Goal: Information Seeking & Learning: Learn about a topic

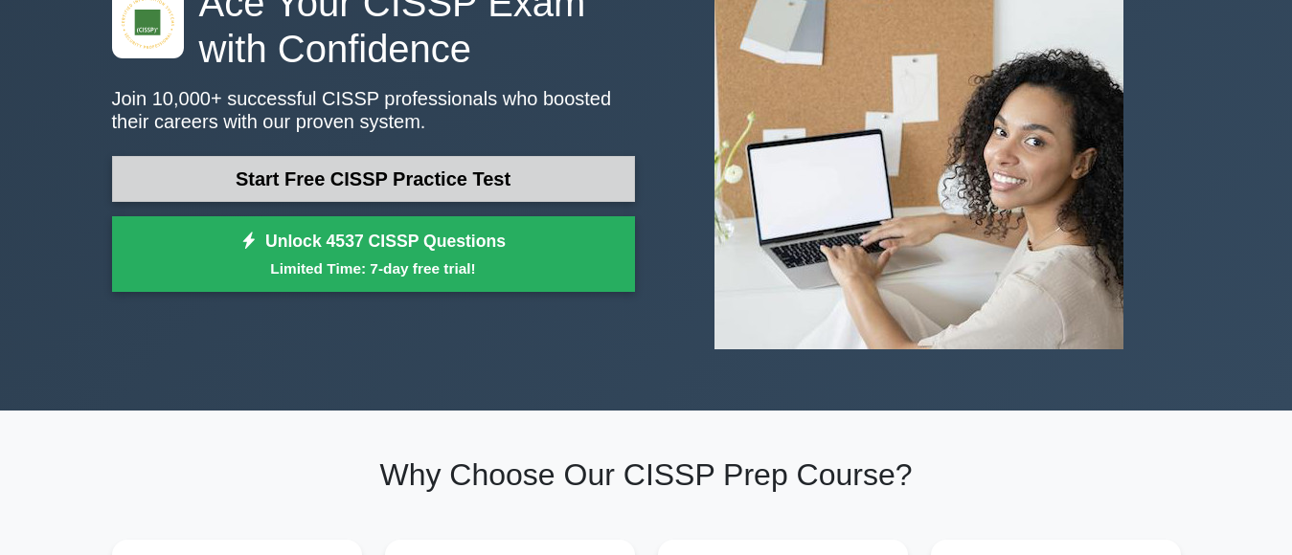
click at [423, 184] on link "Start Free CISSP Practice Test" at bounding box center [373, 179] width 523 height 46
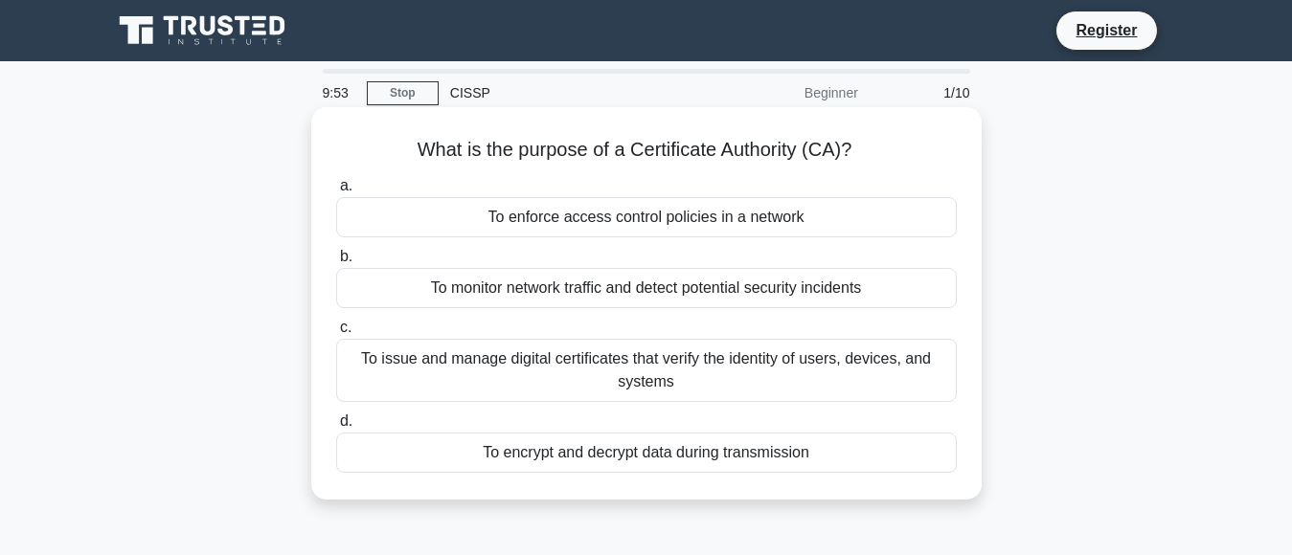
click at [545, 227] on div "To enforce access control policies in a network" at bounding box center [646, 217] width 621 height 40
click at [336, 192] on input "a. To enforce access control policies in a network" at bounding box center [336, 186] width 0 height 12
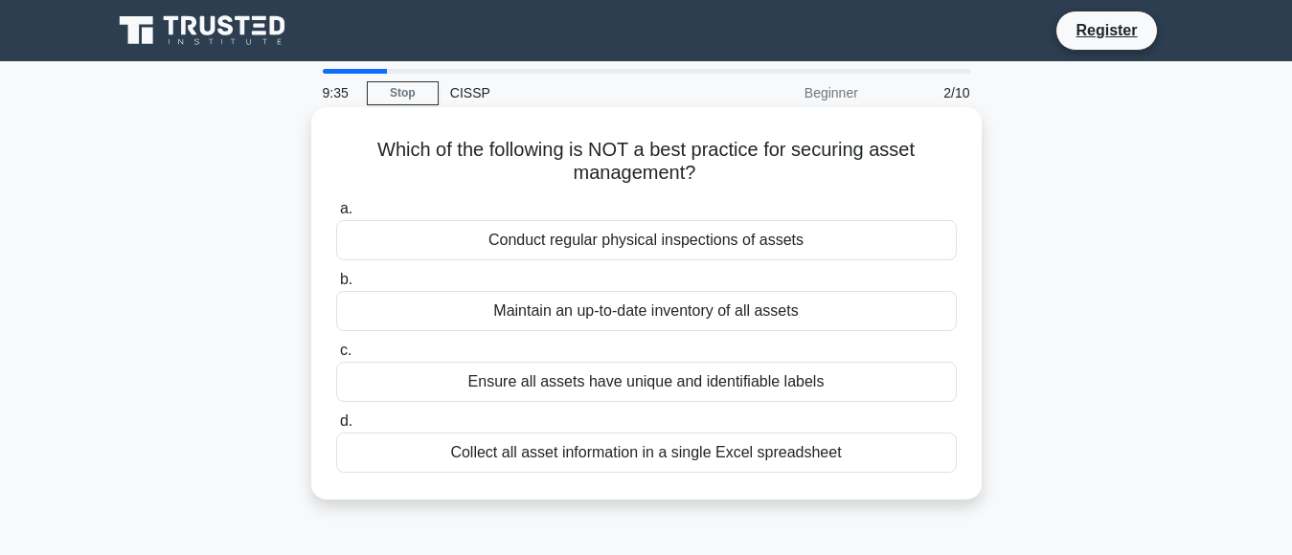
click at [552, 316] on div "Maintain an up-to-date inventory of all assets" at bounding box center [646, 311] width 621 height 40
click at [336, 286] on input "b. Maintain an up-to-date inventory of all assets" at bounding box center [336, 280] width 0 height 12
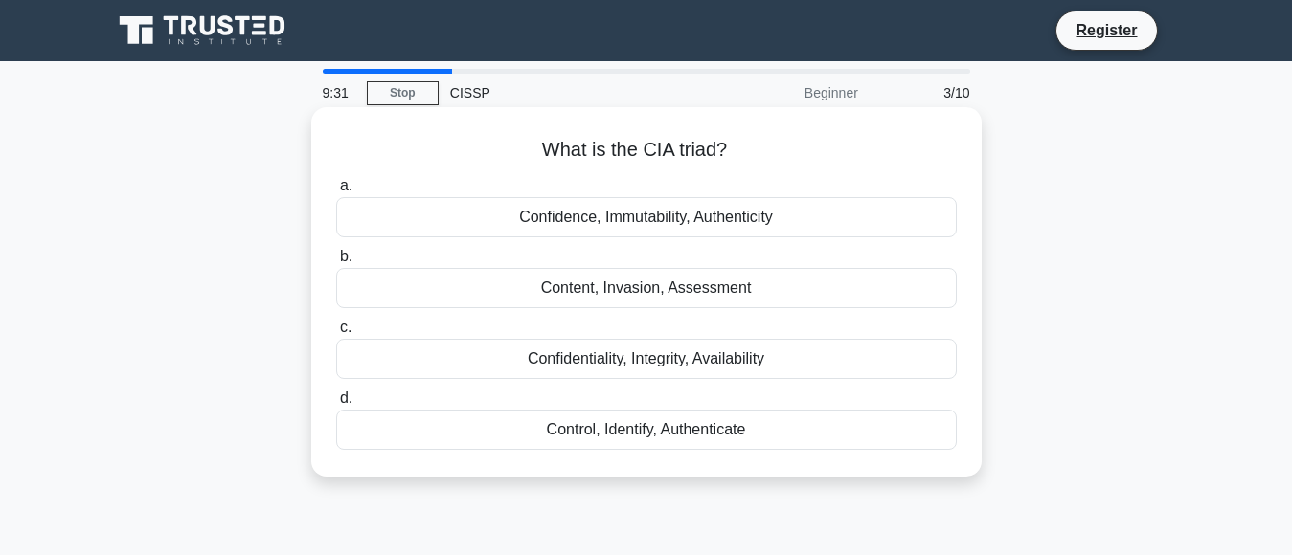
click at [656, 223] on div "Confidence, Immutability, Authenticity" at bounding box center [646, 217] width 621 height 40
click at [336, 192] on input "a. Confidence, Immutability, Authenticity" at bounding box center [336, 186] width 0 height 12
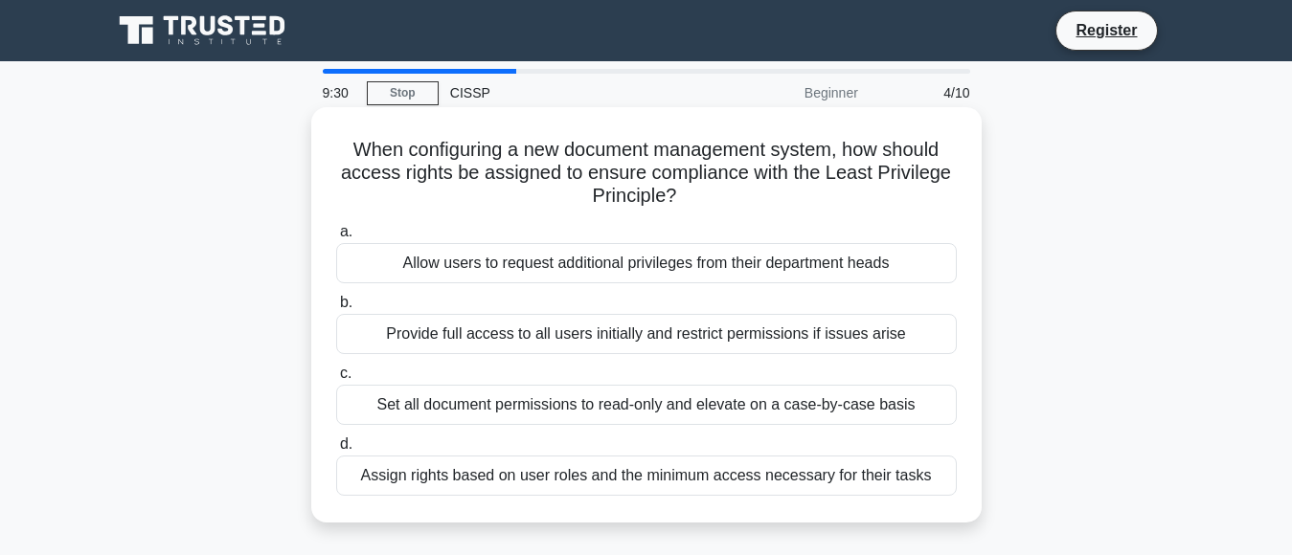
click at [589, 273] on div "Allow users to request additional privileges from their department heads" at bounding box center [646, 263] width 621 height 40
click at [336, 238] on input "a. Allow users to request additional privileges from their department heads" at bounding box center [336, 232] width 0 height 12
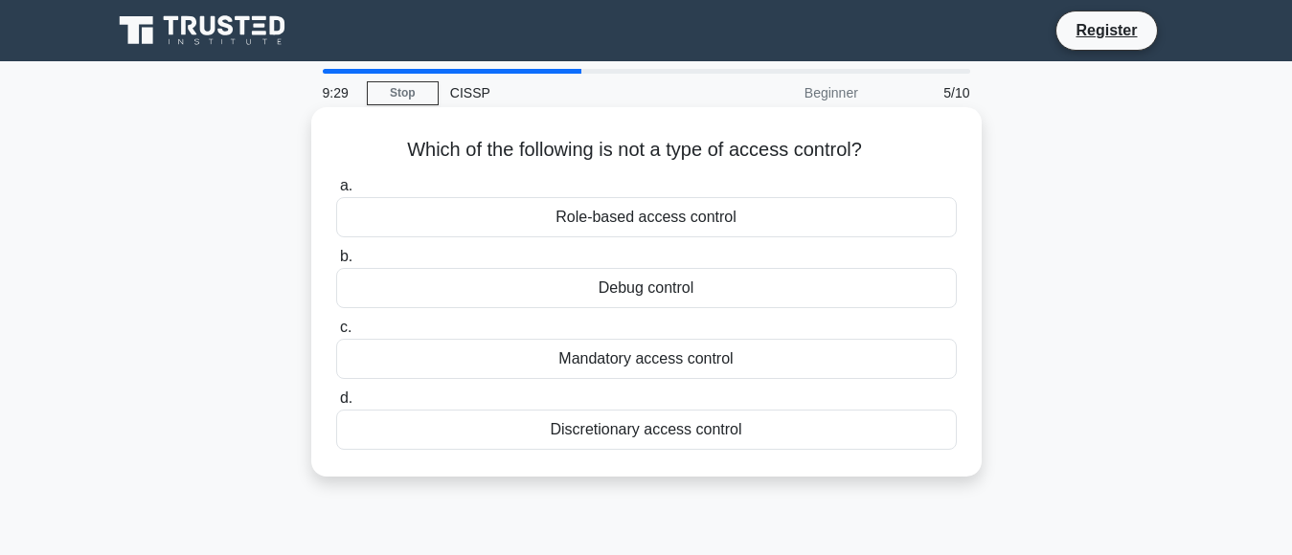
click at [628, 222] on div "Role-based access control" at bounding box center [646, 217] width 621 height 40
click at [336, 192] on input "a. Role-based access control" at bounding box center [336, 186] width 0 height 12
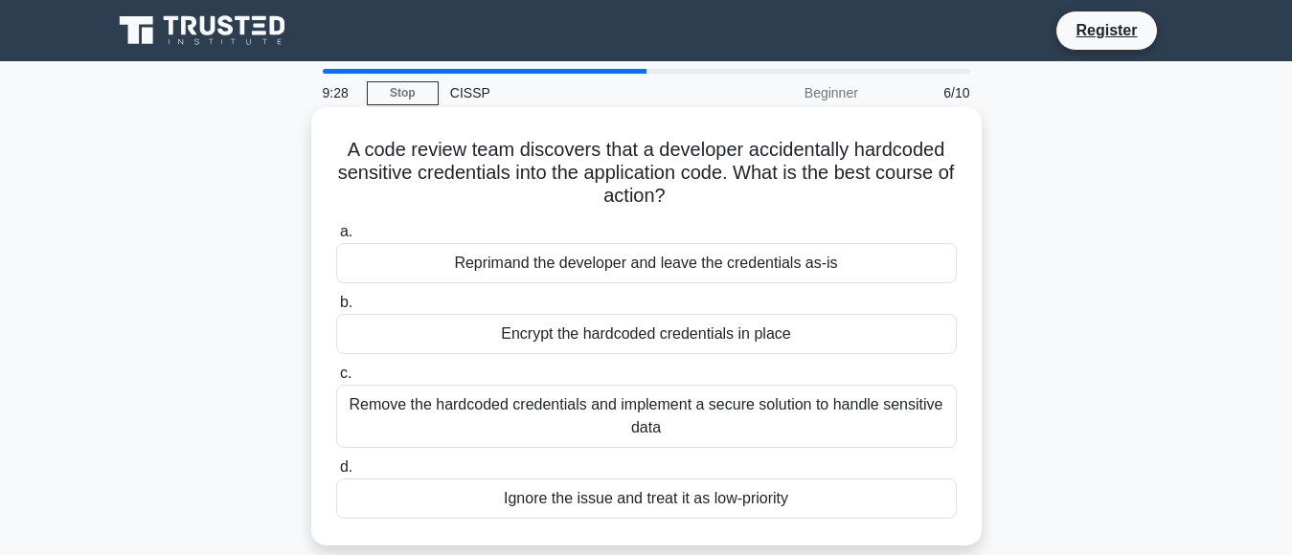
click at [596, 265] on div "Reprimand the developer and leave the credentials as-is" at bounding box center [646, 263] width 621 height 40
click at [336, 238] on input "a. Reprimand the developer and leave the credentials as-is" at bounding box center [336, 232] width 0 height 12
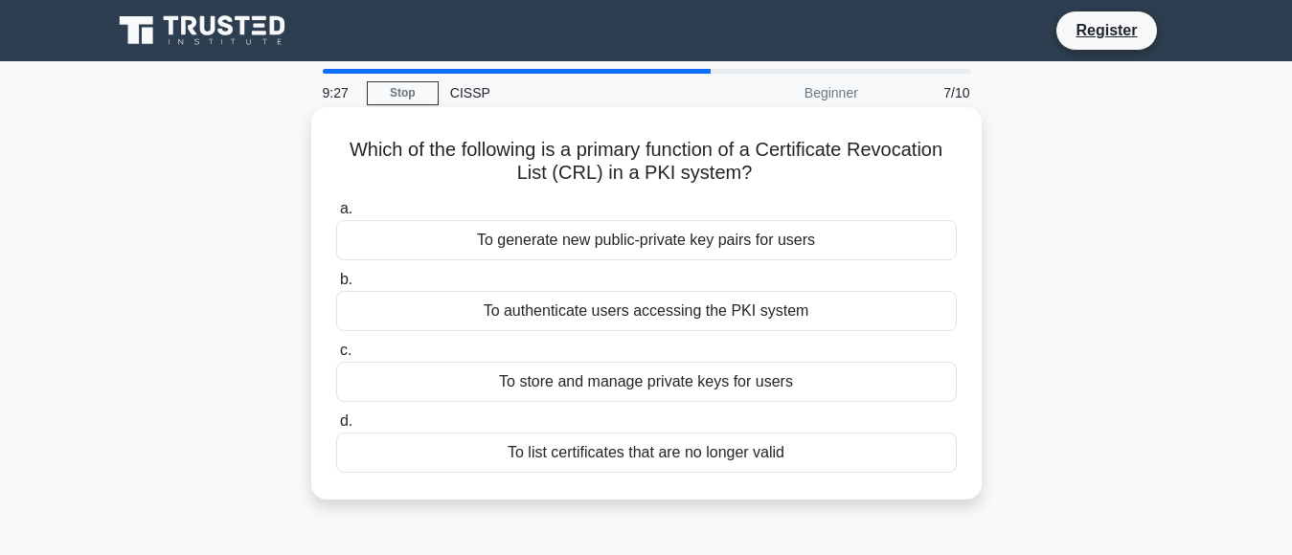
click at [685, 272] on label "b. To authenticate users accessing the PKI system" at bounding box center [646, 299] width 621 height 63
click at [336, 274] on input "b. To authenticate users accessing the PKI system" at bounding box center [336, 280] width 0 height 12
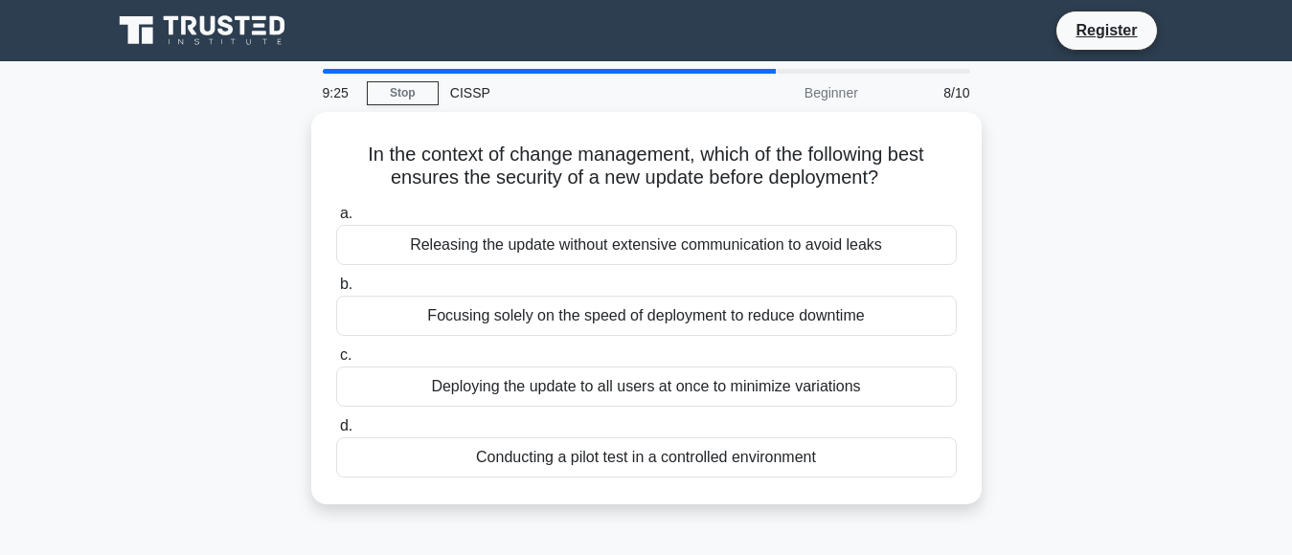
click at [721, 234] on div "Releasing the update without extensive communication to avoid leaks" at bounding box center [646, 245] width 621 height 40
click at [336, 220] on input "a. Releasing the update without extensive communication to avoid leaks" at bounding box center [336, 214] width 0 height 12
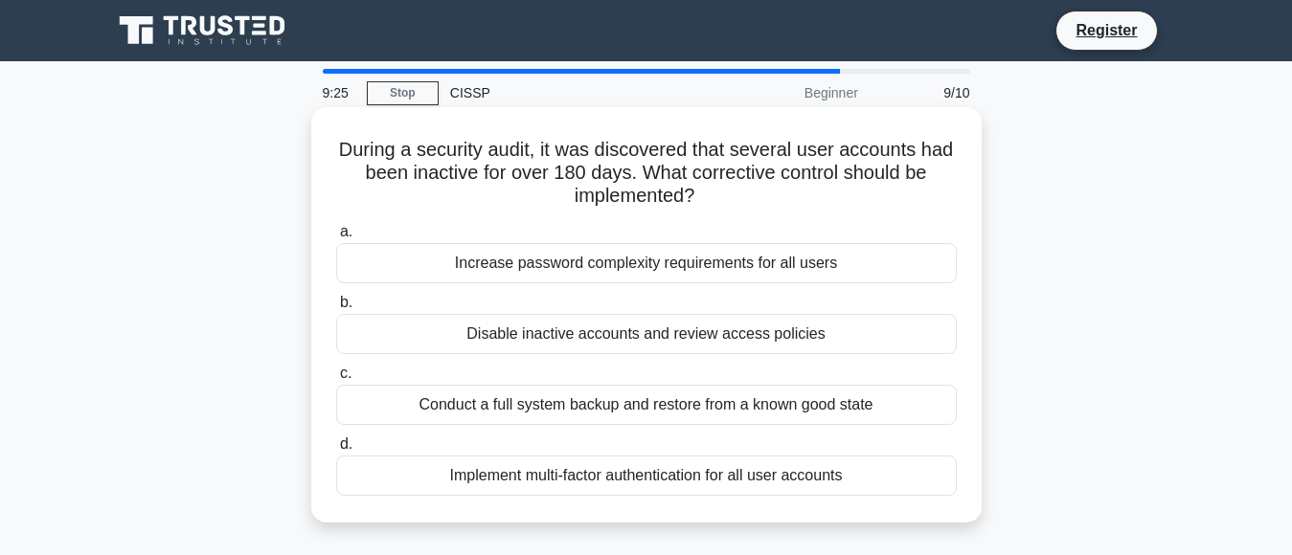
click at [684, 295] on label "b. Disable inactive accounts and review access policies" at bounding box center [646, 322] width 621 height 63
click at [336, 297] on input "b. Disable inactive accounts and review access policies" at bounding box center [336, 303] width 0 height 12
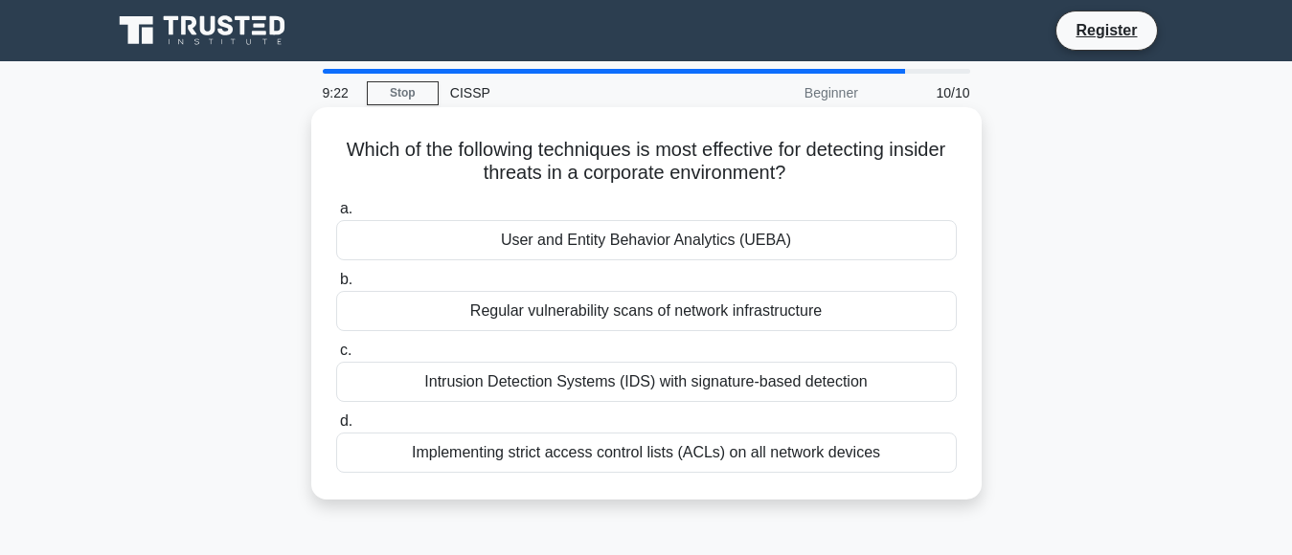
click at [780, 246] on div "User and Entity Behavior Analytics (UEBA)" at bounding box center [646, 240] width 621 height 40
click at [336, 215] on input "a. User and Entity Behavior Analytics (UEBA)" at bounding box center [336, 209] width 0 height 12
